Goal: Task Accomplishment & Management: Manage account settings

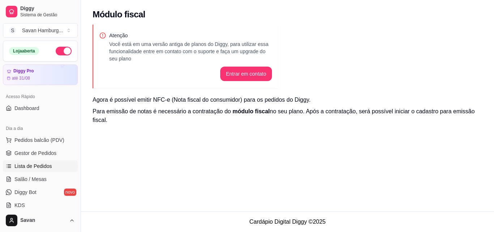
click at [33, 166] on span "Lista de Pedidos" at bounding box center [33, 165] width 38 height 7
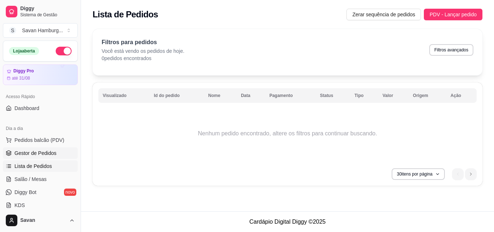
click at [31, 155] on span "Gestor de Pedidos" at bounding box center [35, 152] width 42 height 7
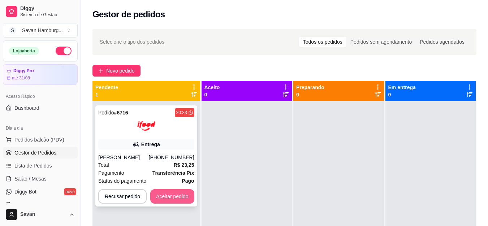
click at [174, 195] on button "Aceitar pedido" at bounding box center [172, 196] width 44 height 14
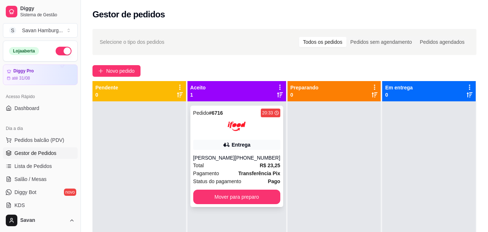
click at [221, 176] on div "Pagamento Transferência Pix" at bounding box center [236, 173] width 87 height 8
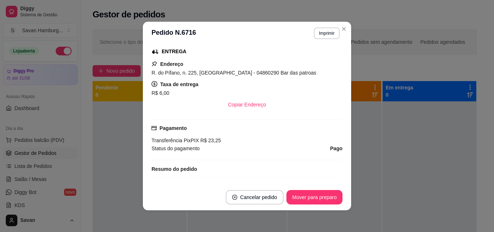
scroll to position [41, 0]
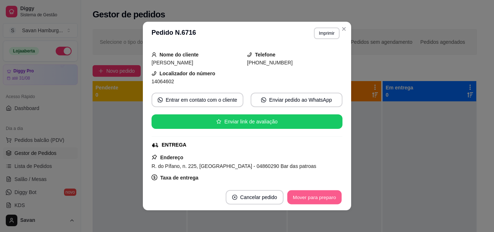
click at [316, 197] on button "Mover para preparo" at bounding box center [314, 197] width 54 height 14
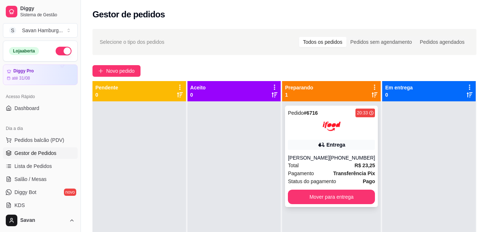
click at [360, 167] on strong "R$ 23,25" at bounding box center [365, 165] width 21 height 6
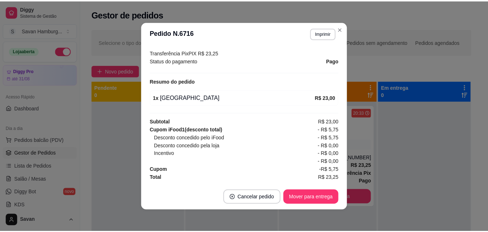
scroll to position [1, 0]
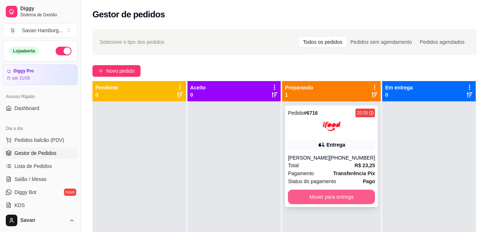
click at [345, 197] on button "Mover para entrega" at bounding box center [331, 196] width 87 height 14
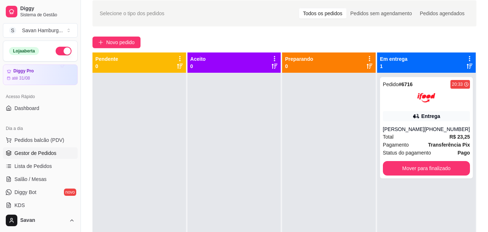
scroll to position [0, 0]
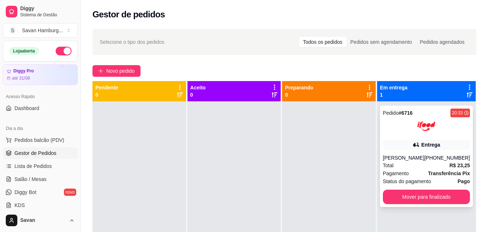
click at [410, 201] on div "Pedido # 6716 20:33 Entrega [PERSON_NAME] [PHONE_NUMBER] Total R$ 23,25 Pagamen…" at bounding box center [426, 156] width 93 height 101
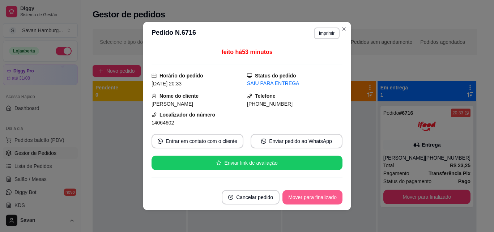
click at [332, 196] on button "Mover para finalizado" at bounding box center [312, 197] width 60 height 14
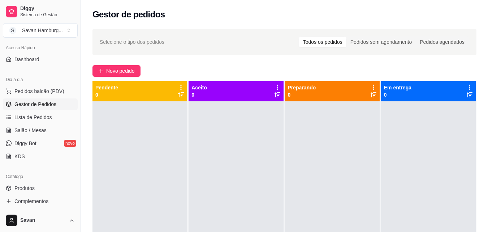
scroll to position [36, 0]
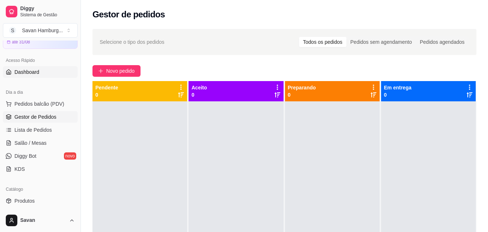
click at [53, 76] on link "Dashboard" at bounding box center [40, 72] width 75 height 12
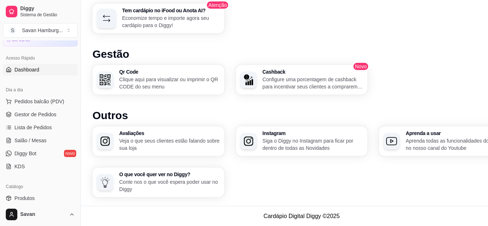
scroll to position [35, 0]
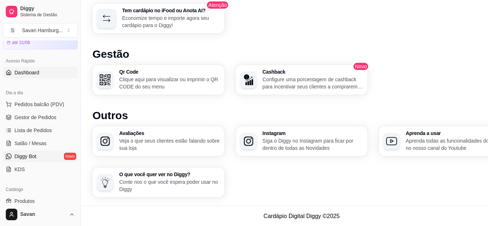
click at [44, 155] on link "Diggy Bot novo" at bounding box center [40, 157] width 75 height 12
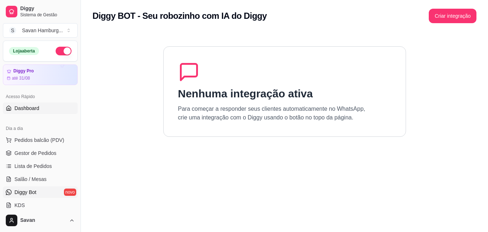
click at [41, 107] on link "Dashboard" at bounding box center [40, 108] width 75 height 12
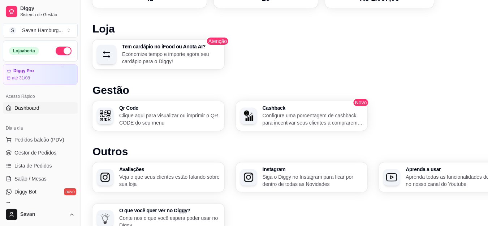
scroll to position [418, 0]
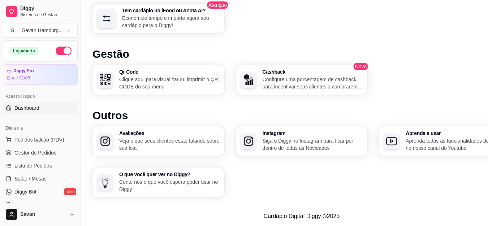
click at [270, 86] on p "Configure uma porcentagem de cashback para incentivar seus clientes a comprarem…" at bounding box center [313, 83] width 101 height 14
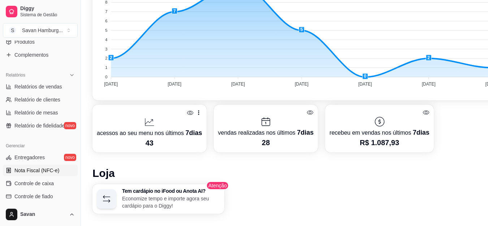
scroll to position [217, 0]
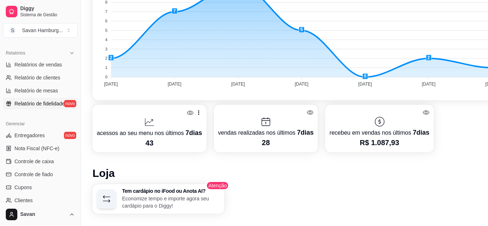
click at [21, 106] on span "Relatório de fidelidade" at bounding box center [39, 103] width 50 height 7
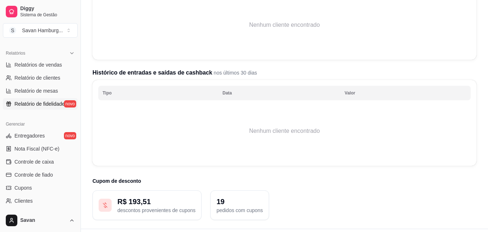
scroll to position [150, 0]
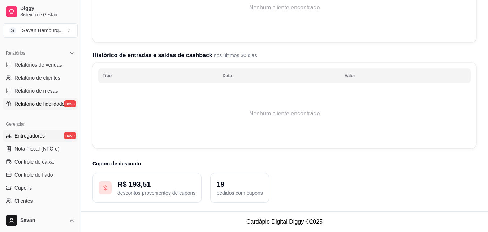
click at [46, 137] on link "Entregadores novo" at bounding box center [40, 136] width 75 height 12
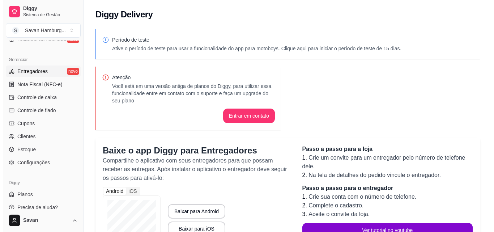
scroll to position [289, 0]
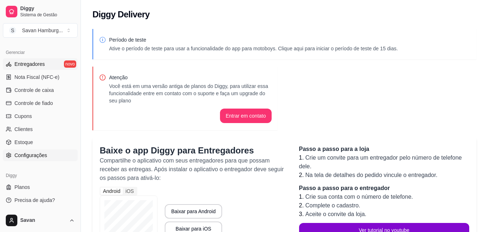
click at [34, 155] on span "Configurações" at bounding box center [30, 154] width 33 height 7
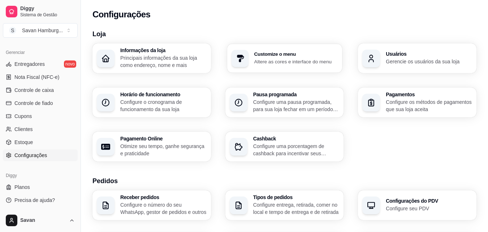
click at [324, 59] on p "Altere as cores e interface do menu" at bounding box center [296, 61] width 84 height 7
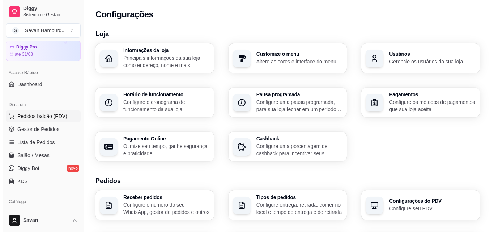
scroll to position [72, 0]
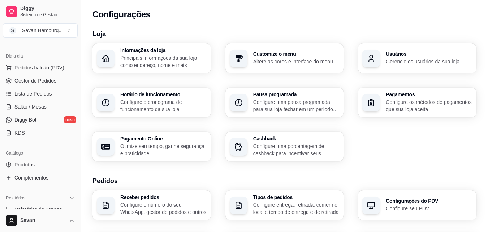
click at [150, 145] on p "Otimize seu tempo, ganhe segurança e praticidade" at bounding box center [163, 149] width 86 height 14
select select "4.98"
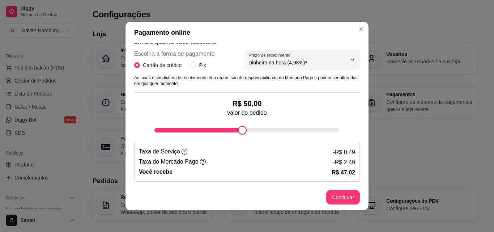
scroll to position [150, 0]
click at [182, 151] on icon at bounding box center [185, 151] width 6 height 6
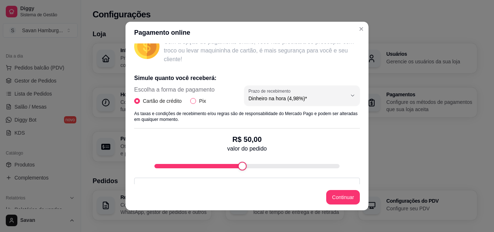
click at [197, 101] on span "Pix" at bounding box center [202, 101] width 13 height 8
click at [196, 101] on input "Pix" at bounding box center [193, 101] width 6 height 6
radio input "true"
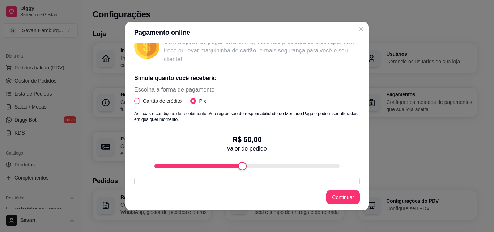
click at [169, 101] on span "Cartão de crédito" at bounding box center [162, 101] width 44 height 8
click at [140, 101] on input "Cartão de crédito" at bounding box center [137, 101] width 6 height 6
radio input "true"
radio input "false"
select select "4.98"
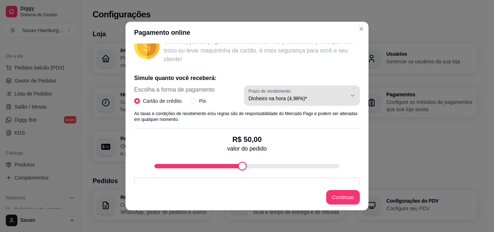
click at [256, 95] on span "Dinheiro na hora (4,98%)*" at bounding box center [297, 98] width 98 height 7
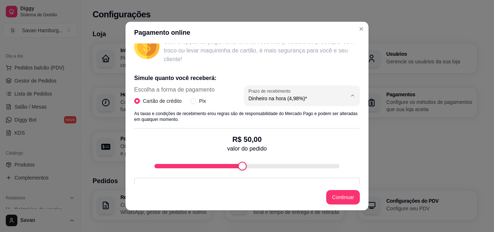
click at [271, 138] on span "Dinheiro em 30 dias (3,98%)" at bounding box center [290, 139] width 93 height 7
type input "3.98"
select select "3.98"
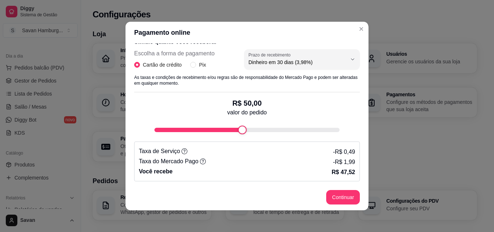
click at [244, 104] on p "R$ 50,00" at bounding box center [246, 103] width 39 height 10
click at [243, 104] on p "R$ 50,00" at bounding box center [246, 103] width 39 height 10
click at [175, 129] on div "fee-calculator" at bounding box center [246, 130] width 185 height 4
click at [183, 130] on div "fee-calculator" at bounding box center [184, 129] width 9 height 9
click at [188, 131] on div "fee-calculator" at bounding box center [246, 130] width 185 height 4
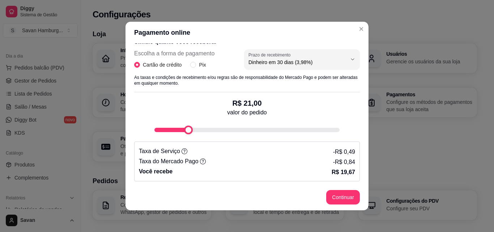
type input "20"
click at [182, 131] on div "fee-calculator" at bounding box center [186, 129] width 9 height 9
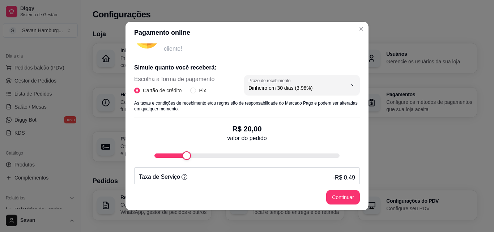
scroll to position [114, 0]
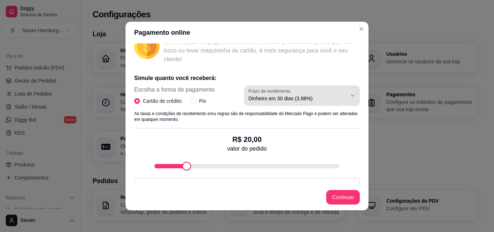
click at [289, 94] on div "Dinheiro em 30 dias (3,98%)" at bounding box center [297, 95] width 98 height 14
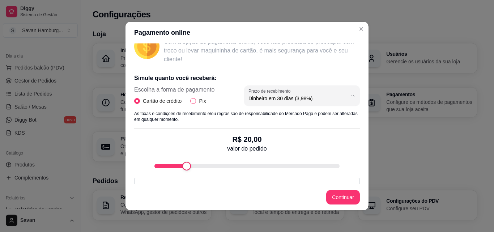
click at [193, 102] on input "Pix" at bounding box center [193, 101] width 6 height 6
radio input "true"
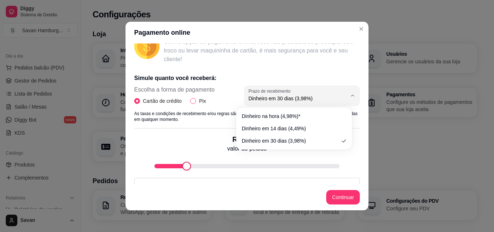
radio input "false"
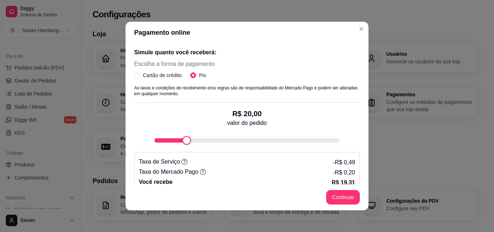
scroll to position [150, 0]
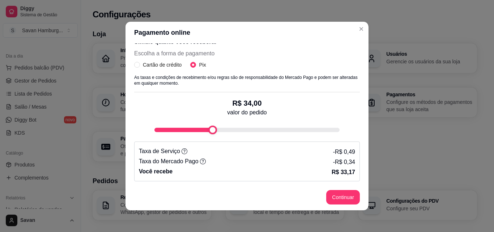
click at [210, 145] on div "Simule quanto você receberá: Escolha a forma de pagamento Cartão de crédito Pix…" at bounding box center [247, 106] width 226 height 149
type input "40"
click at [220, 127] on div "fee-calculator" at bounding box center [223, 129] width 9 height 9
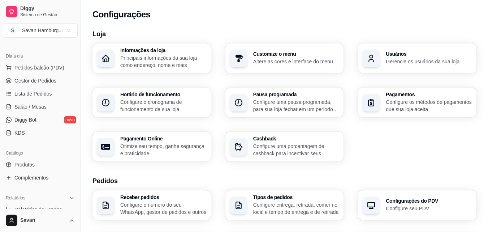
click at [300, 106] on p "Configure uma pausa programada, para sua loja fechar em um período específico" at bounding box center [296, 105] width 86 height 14
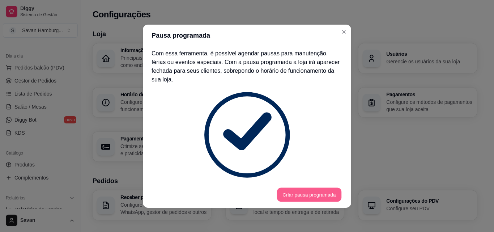
click at [312, 188] on button "Criar pausa programada" at bounding box center [309, 194] width 64 height 14
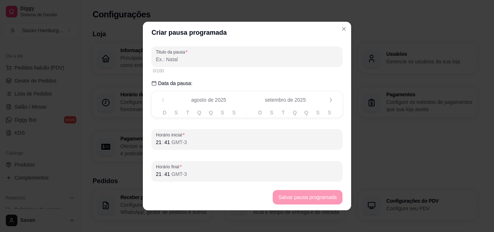
click at [175, 112] on th "S" at bounding box center [176, 112] width 12 height 8
click at [174, 113] on span "S" at bounding box center [175, 112] width 3 height 7
click at [270, 111] on span "S" at bounding box center [271, 112] width 3 height 7
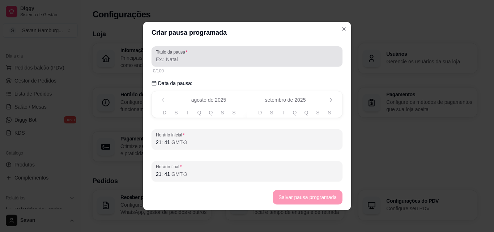
click at [167, 63] on input "Titulo da pausa" at bounding box center [247, 59] width 182 height 7
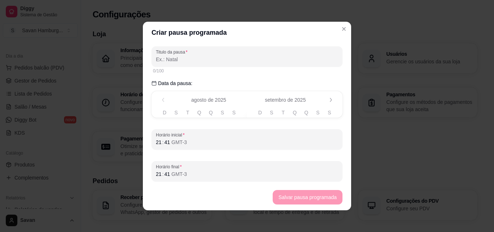
click at [167, 63] on input "Titulo da pausa" at bounding box center [247, 59] width 182 height 7
click at [170, 68] on div "0/100" at bounding box center [247, 71] width 188 height 6
click at [167, 74] on div "0/100" at bounding box center [246, 71] width 191 height 9
click at [168, 80] on p "Data da pausa:" at bounding box center [246, 83] width 191 height 7
click at [279, 107] on div "agosto de [DATE] de 2025" at bounding box center [246, 99] width 191 height 17
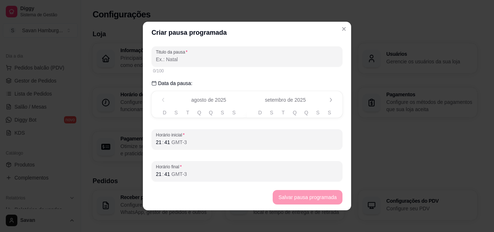
click at [222, 118] on div "Titulo da pausa 0/100 Data da pausa: agosto a setembro de [DATE] de [DATE] de 2…" at bounding box center [247, 113] width 208 height 141
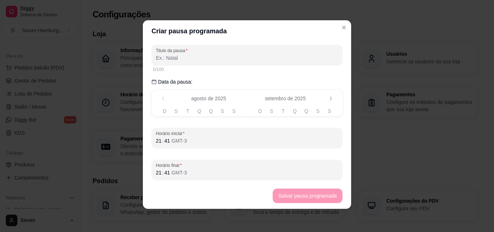
scroll to position [0, 0]
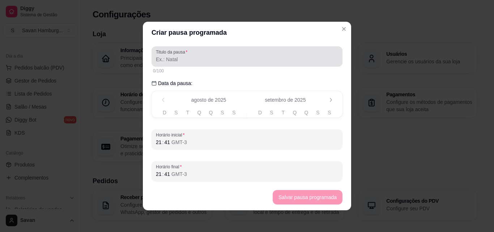
click at [174, 57] on input "Titulo da pausa" at bounding box center [247, 59] width 182 height 7
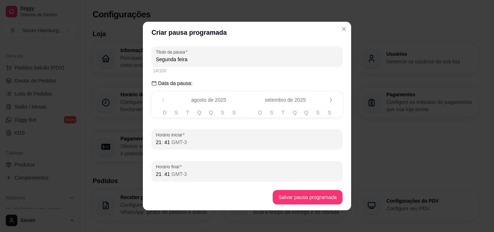
type input "Segunda feira"
click at [174, 111] on span "S" at bounding box center [175, 112] width 3 height 7
click at [188, 85] on p "Data da pausa:" at bounding box center [246, 83] width 191 height 7
click at [325, 100] on button "Próximo" at bounding box center [330, 99] width 11 height 11
click at [171, 111] on th "S" at bounding box center [176, 112] width 12 height 8
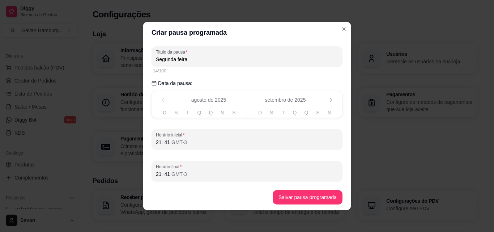
click at [174, 112] on span "S" at bounding box center [175, 112] width 3 height 7
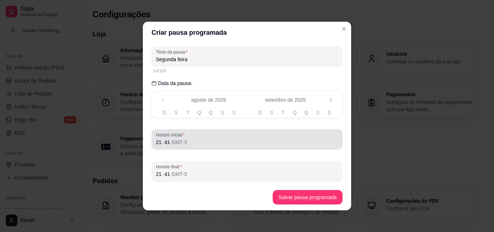
click at [181, 137] on span "Horário inicial" at bounding box center [247, 135] width 182 height 6
click at [184, 137] on span "Horário inicial" at bounding box center [247, 135] width 182 height 6
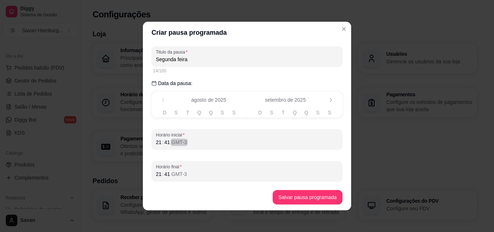
click at [186, 139] on div "21 : 41 GMT-3" at bounding box center [247, 142] width 182 height 9
click at [163, 140] on div "41" at bounding box center [166, 141] width 7 height 7
click at [155, 140] on div "21" at bounding box center [158, 141] width 7 height 7
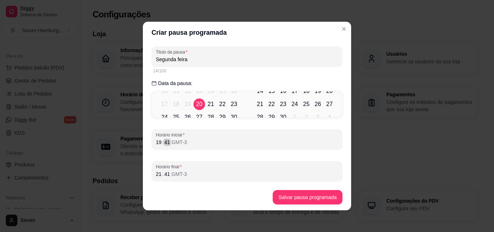
scroll to position [1, 0]
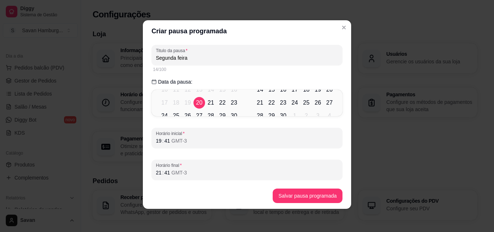
click at [212, 119] on div "Titulo da pausa Segunda feira 14/100 Data da pausa: agosto a setembro de [DATE]…" at bounding box center [247, 112] width 208 height 141
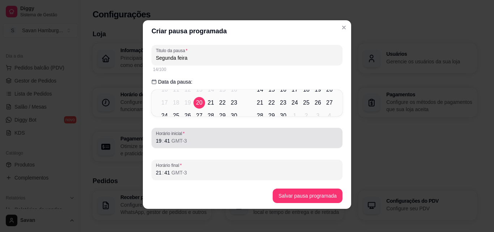
click at [213, 128] on div "Titulo da pausa Segunda feira 14/100 Data da pausa: agosto a setembro de [DATE]…" at bounding box center [247, 112] width 208 height 141
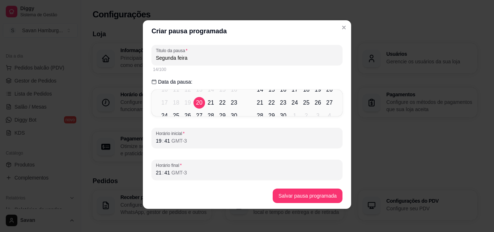
click at [197, 99] on span "20" at bounding box center [199, 102] width 7 height 9
click at [197, 89] on div "Titulo da pausa Segunda feira 14/100 Data da pausa: agosto a setembro de [DATE]…" at bounding box center [247, 112] width 208 height 141
click at [220, 102] on span "22" at bounding box center [222, 102] width 7 height 9
click at [224, 102] on span "22" at bounding box center [223, 103] width 12 height 12
click at [228, 102] on span "23" at bounding box center [234, 103] width 12 height 12
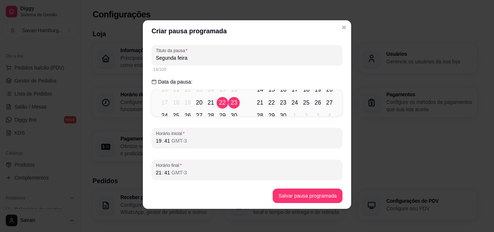
scroll to position [0, 0]
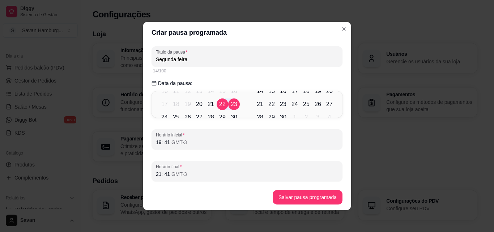
click at [229, 74] on div "14/100" at bounding box center [246, 71] width 191 height 9
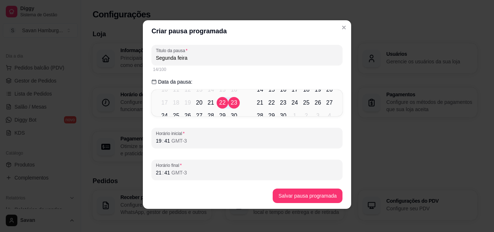
click at [205, 103] on span "21" at bounding box center [211, 103] width 12 height 12
click at [220, 71] on div "14/100" at bounding box center [247, 70] width 188 height 6
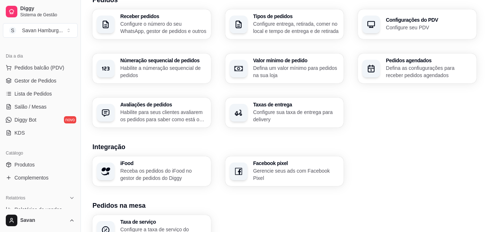
scroll to position [145, 0]
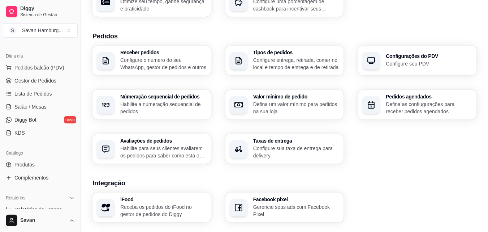
click at [389, 69] on div "Configurações do PDV Configure seu PDV" at bounding box center [417, 61] width 119 height 30
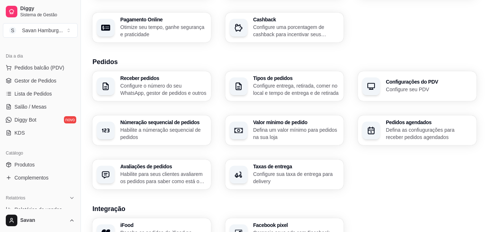
scroll to position [130, 0]
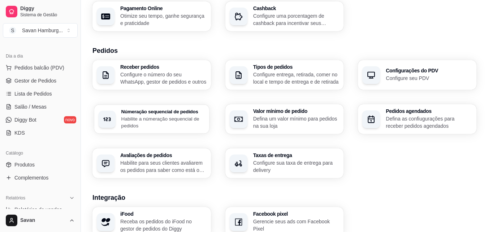
click at [189, 125] on p "Habilite a númeração sequencial de pedidos" at bounding box center [163, 122] width 84 height 14
click at [407, 120] on p "Defina as confiugurações para receber pedidos agendados" at bounding box center [429, 122] width 84 height 14
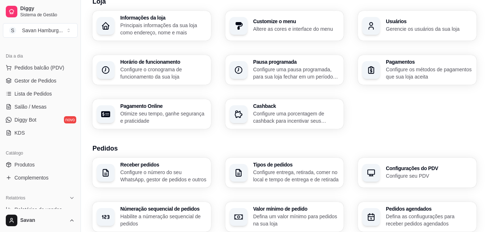
scroll to position [0, 0]
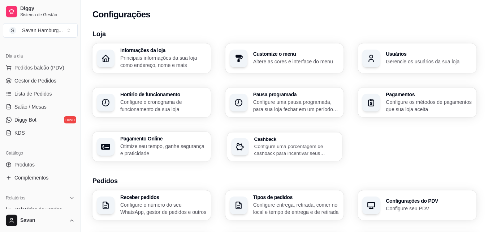
click at [300, 150] on p "Configure uma porcentagem de cashback para incentivar seus clientes a comprarem…" at bounding box center [296, 149] width 84 height 14
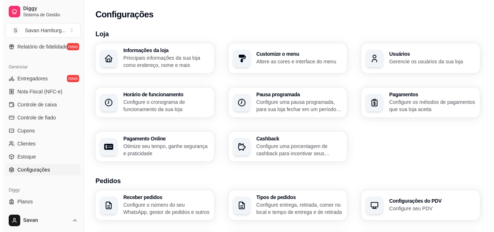
scroll to position [289, 0]
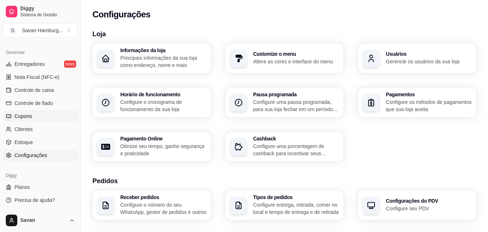
click at [34, 116] on link "Cupons" at bounding box center [40, 116] width 75 height 12
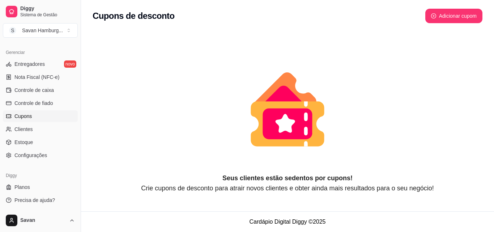
click at [444, 10] on button "Adicionar cupom" at bounding box center [453, 16] width 57 height 14
select select "FIXED_VALUE"
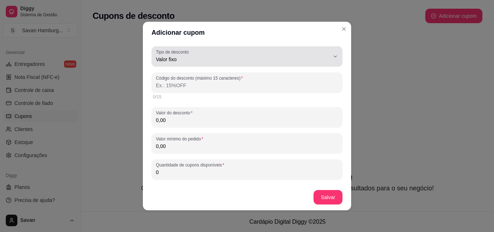
click at [309, 58] on span "Valor fixo" at bounding box center [243, 59] width 174 height 7
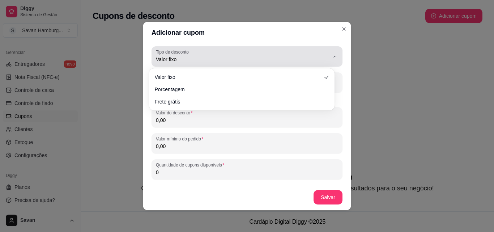
click at [309, 57] on span "Valor fixo" at bounding box center [243, 59] width 174 height 7
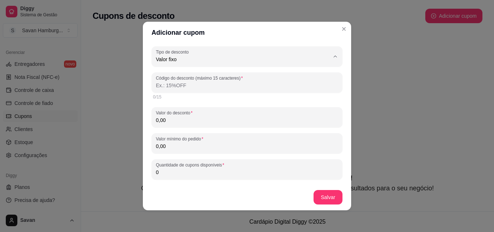
click at [298, 27] on header "Adicionar cupom" at bounding box center [247, 33] width 208 height 22
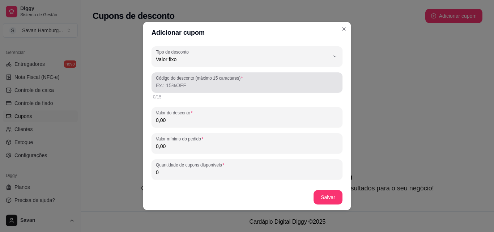
click at [272, 82] on input "Código do desconto (máximo 15 caracteres)" at bounding box center [247, 85] width 182 height 7
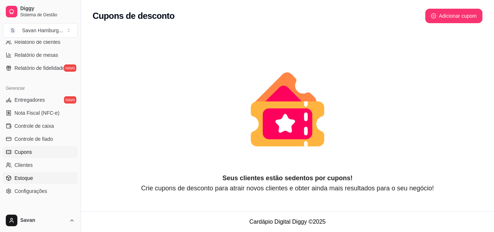
scroll to position [252, 0]
click at [40, 129] on span "Controle de caixa" at bounding box center [33, 126] width 39 height 7
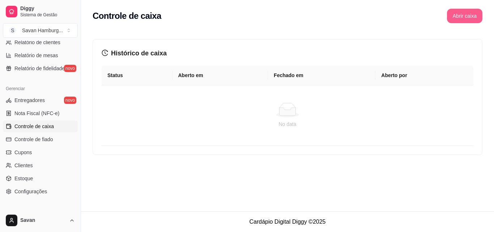
click at [453, 11] on button "Abrir caixa" at bounding box center [464, 16] width 35 height 14
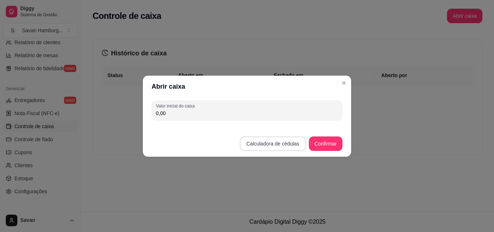
click at [261, 144] on button "Calculadora de cédulas" at bounding box center [273, 143] width 66 height 14
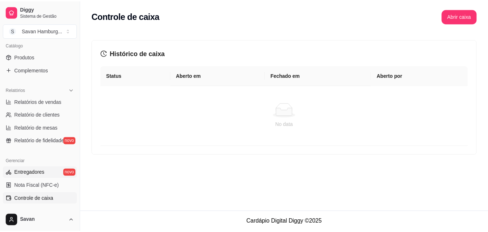
scroll to position [108, 0]
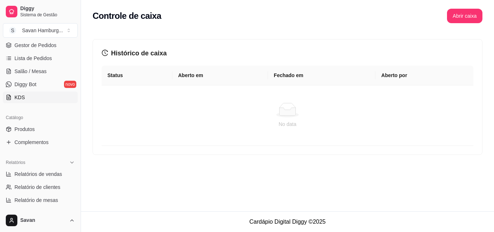
click at [40, 100] on link "KDS" at bounding box center [40, 97] width 75 height 12
